Goal: Transaction & Acquisition: Purchase product/service

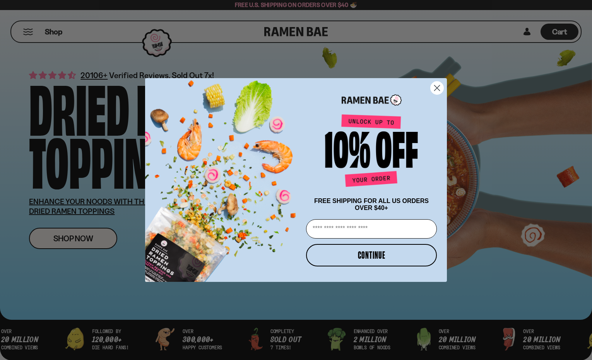
click at [440, 87] on circle "Close dialog" at bounding box center [437, 88] width 13 height 13
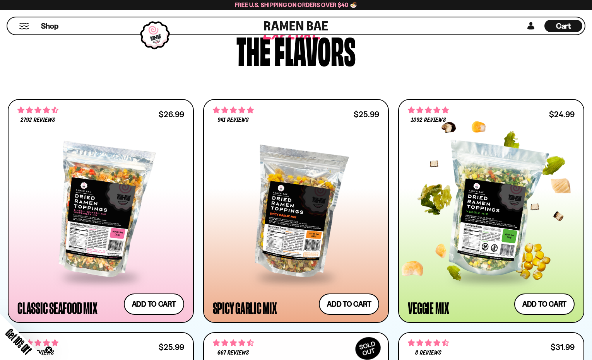
scroll to position [371, 0]
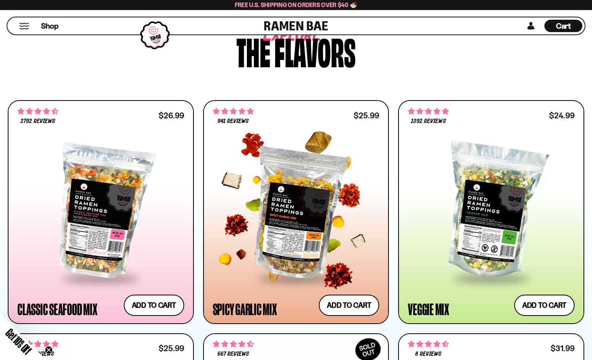
click at [296, 200] on div at bounding box center [296, 211] width 167 height 131
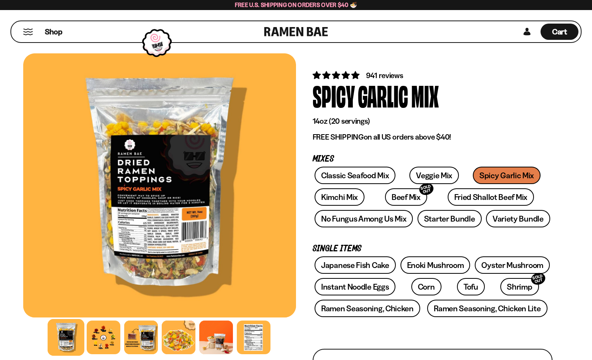
scroll to position [50, 0]
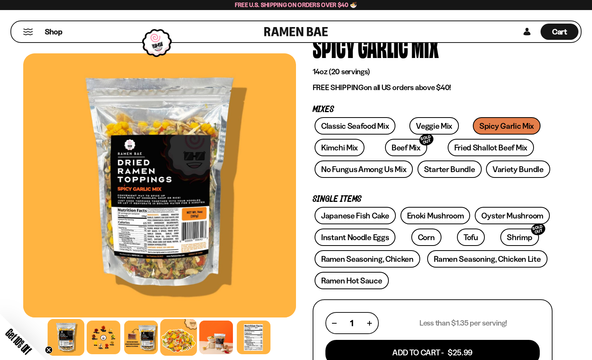
click at [176, 328] on div at bounding box center [178, 337] width 37 height 37
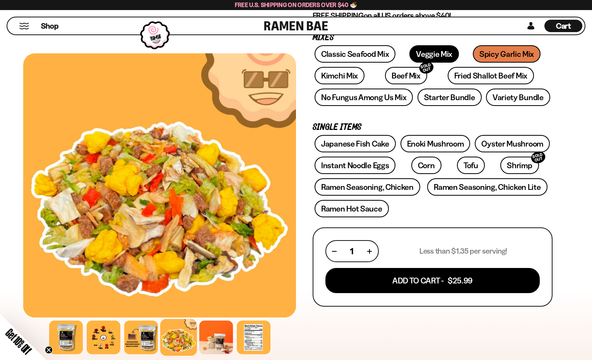
scroll to position [125, 0]
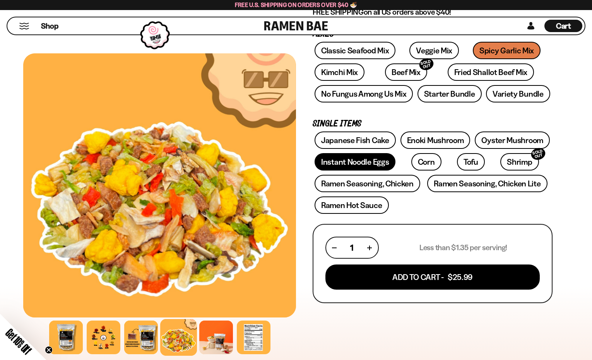
click at [371, 158] on link "Instant Noodle Eggs" at bounding box center [355, 161] width 81 height 17
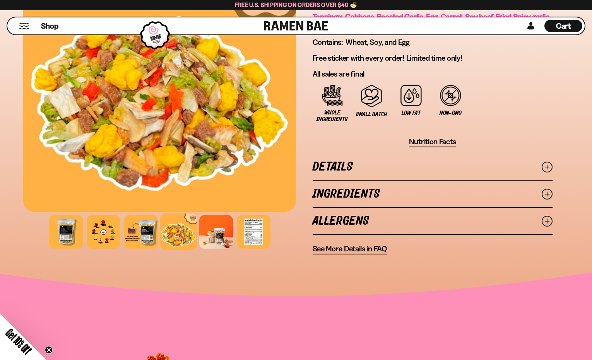
scroll to position [531, 0]
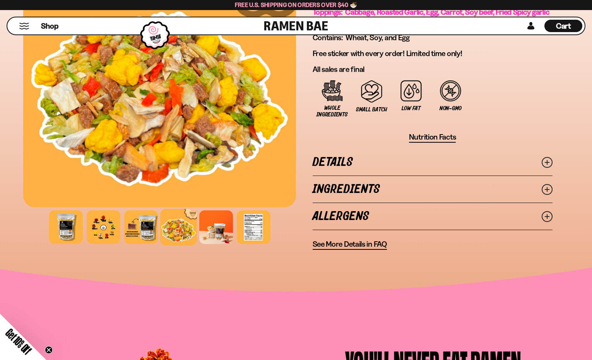
click at [361, 160] on link "Details" at bounding box center [433, 162] width 240 height 27
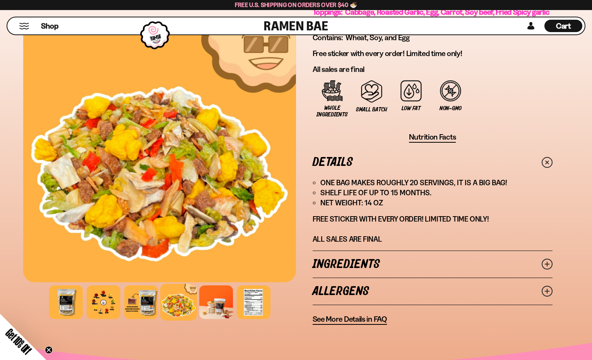
click at [361, 160] on link "Details" at bounding box center [433, 162] width 240 height 27
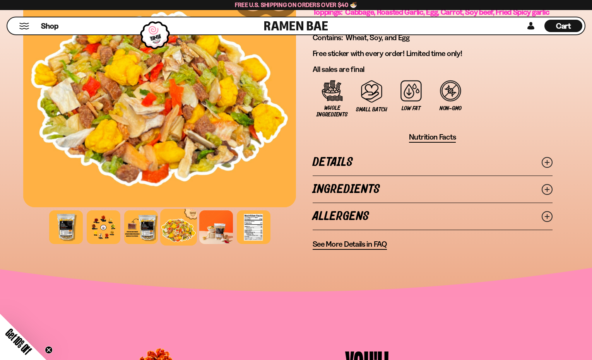
click at [371, 184] on link "Ingredients" at bounding box center [433, 189] width 240 height 27
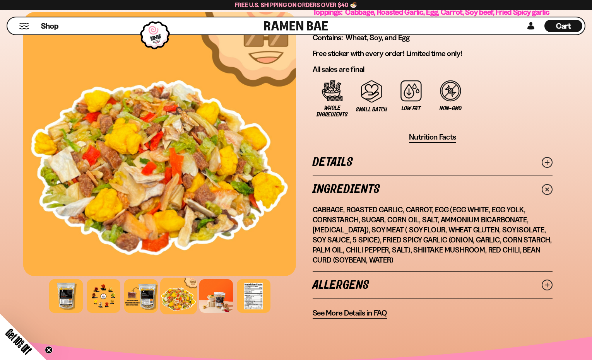
click at [371, 184] on link "Ingredients" at bounding box center [433, 189] width 240 height 27
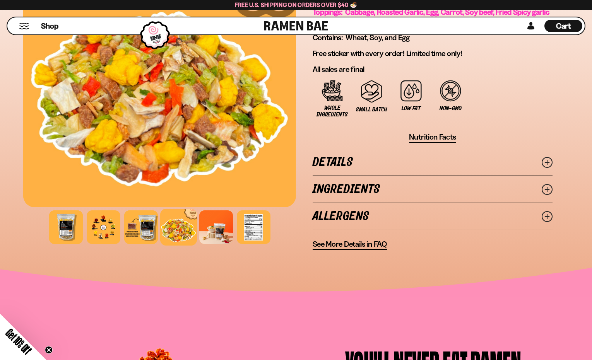
click at [152, 135] on div at bounding box center [159, 75] width 273 height 264
click at [184, 233] on div at bounding box center [178, 227] width 37 height 37
click at [259, 238] on div at bounding box center [253, 227] width 37 height 37
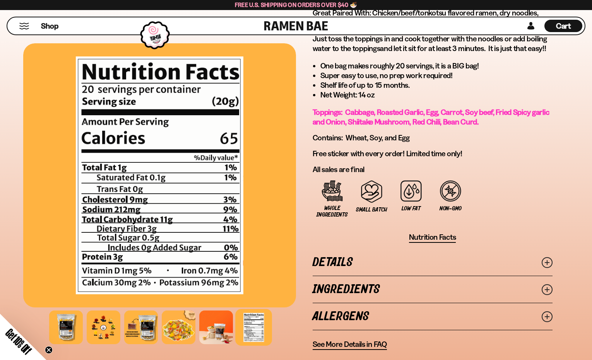
scroll to position [430, 0]
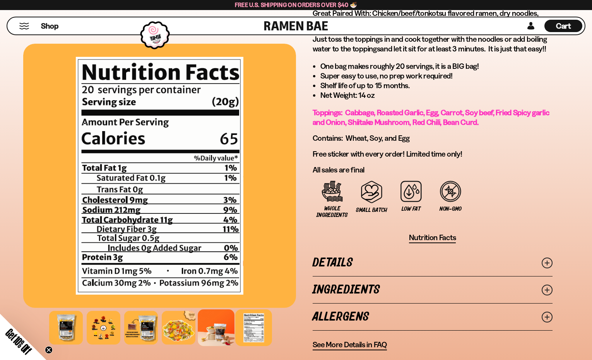
click at [210, 327] on div at bounding box center [216, 328] width 37 height 37
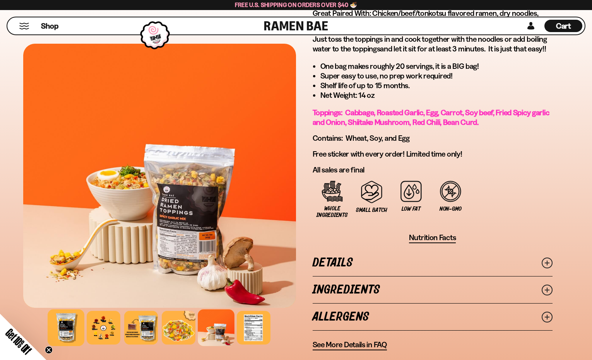
click at [75, 332] on div at bounding box center [66, 328] width 37 height 37
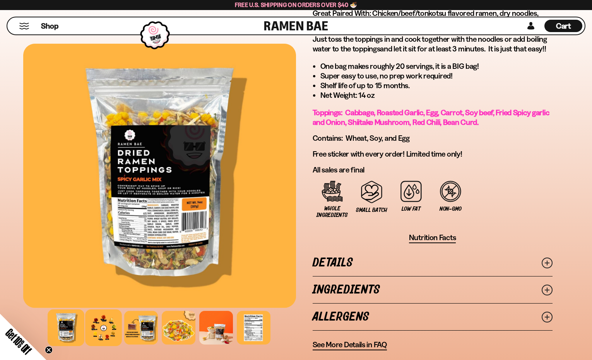
click at [102, 330] on div at bounding box center [103, 328] width 37 height 37
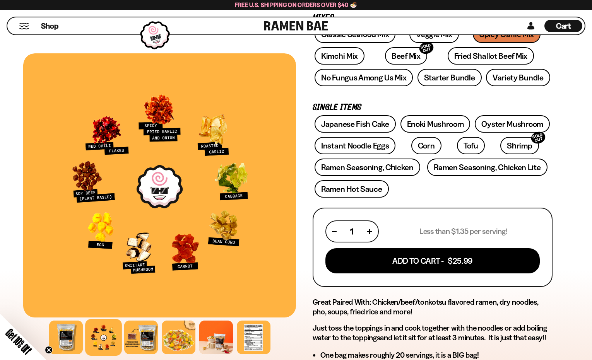
scroll to position [137, 0]
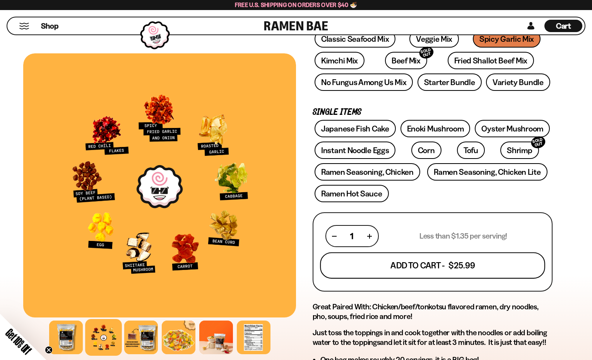
click at [414, 277] on button "Add To Cart - $25.99" at bounding box center [432, 266] width 225 height 26
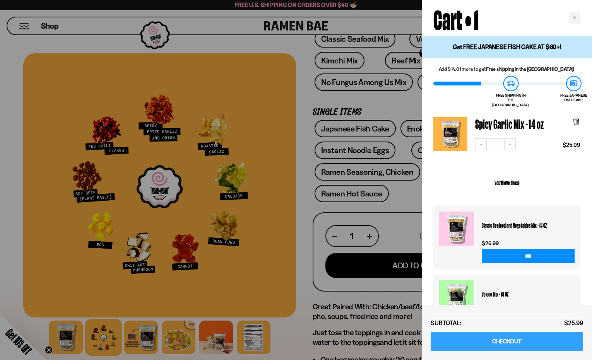
click at [512, 341] on link "CHECKOUT" at bounding box center [507, 342] width 152 height 20
